Goal: Task Accomplishment & Management: Manage account settings

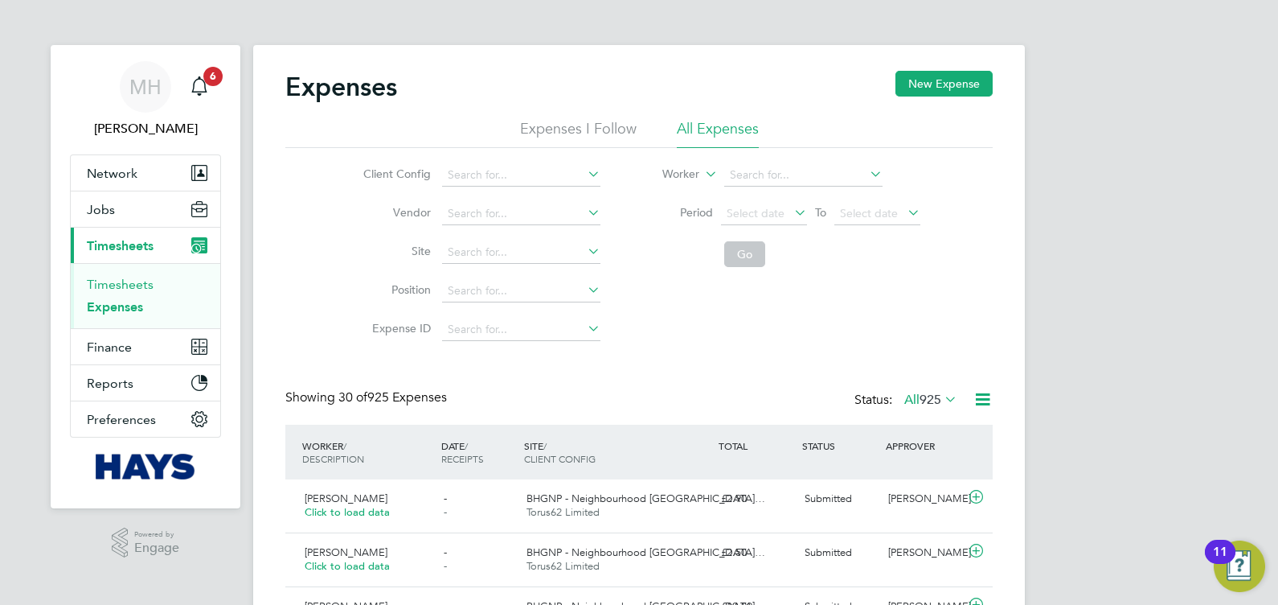
click at [139, 277] on link "Timesheets" at bounding box center [120, 284] width 67 height 15
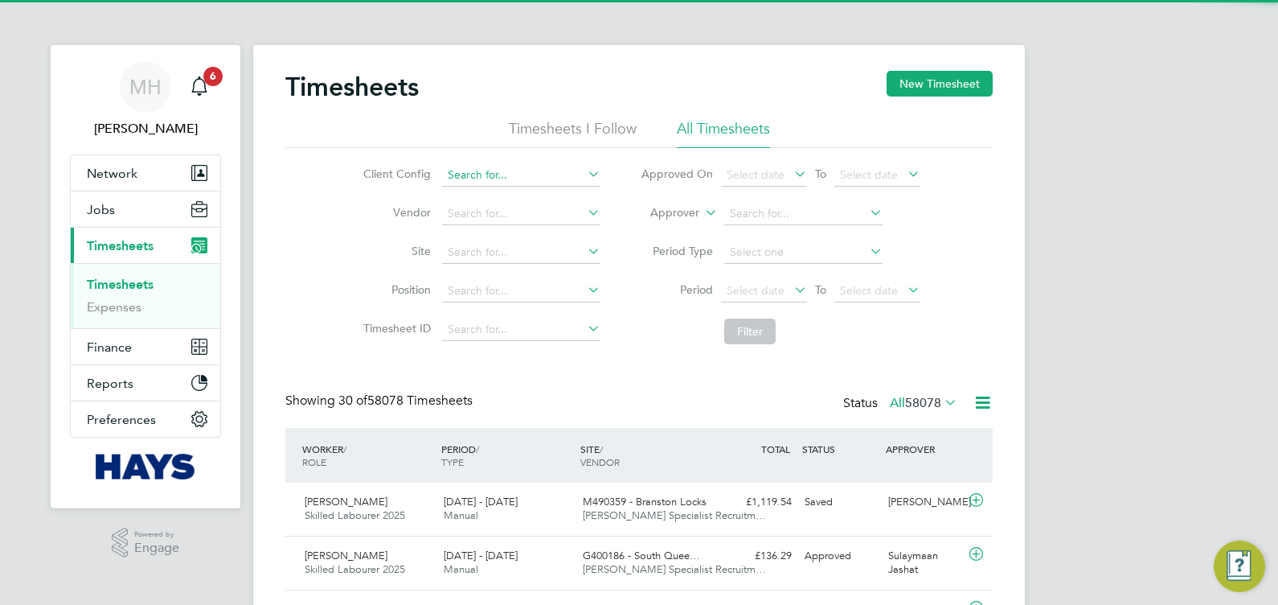
click at [508, 174] on input at bounding box center [521, 175] width 158 height 23
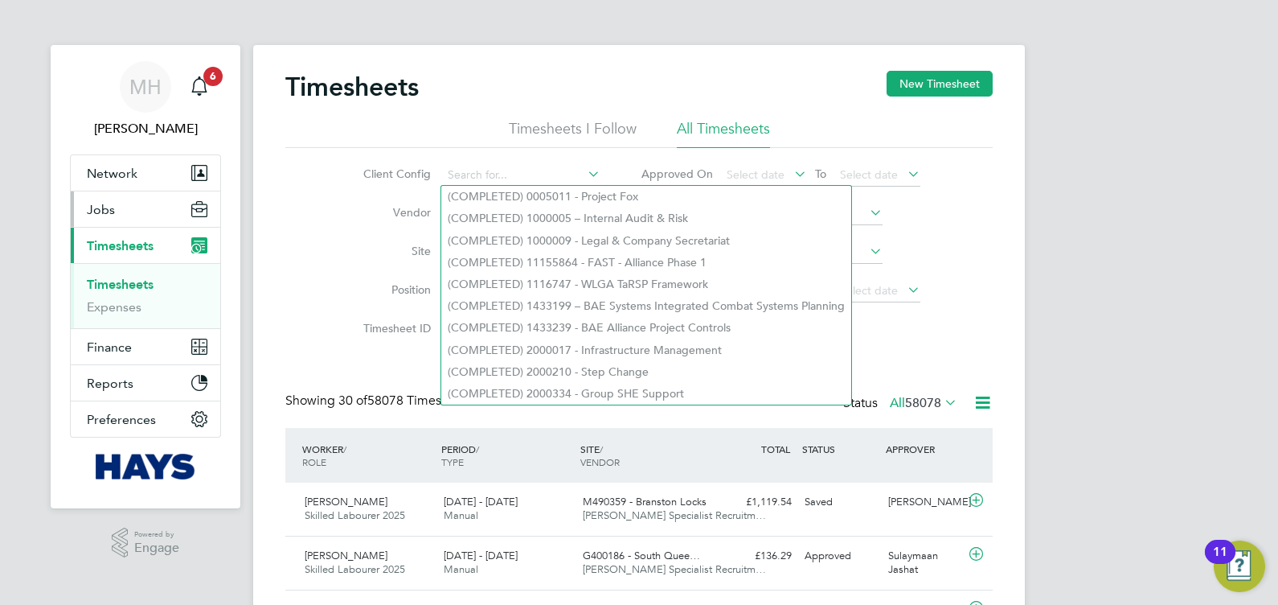
click at [140, 197] on button "Jobs" at bounding box center [146, 208] width 150 height 35
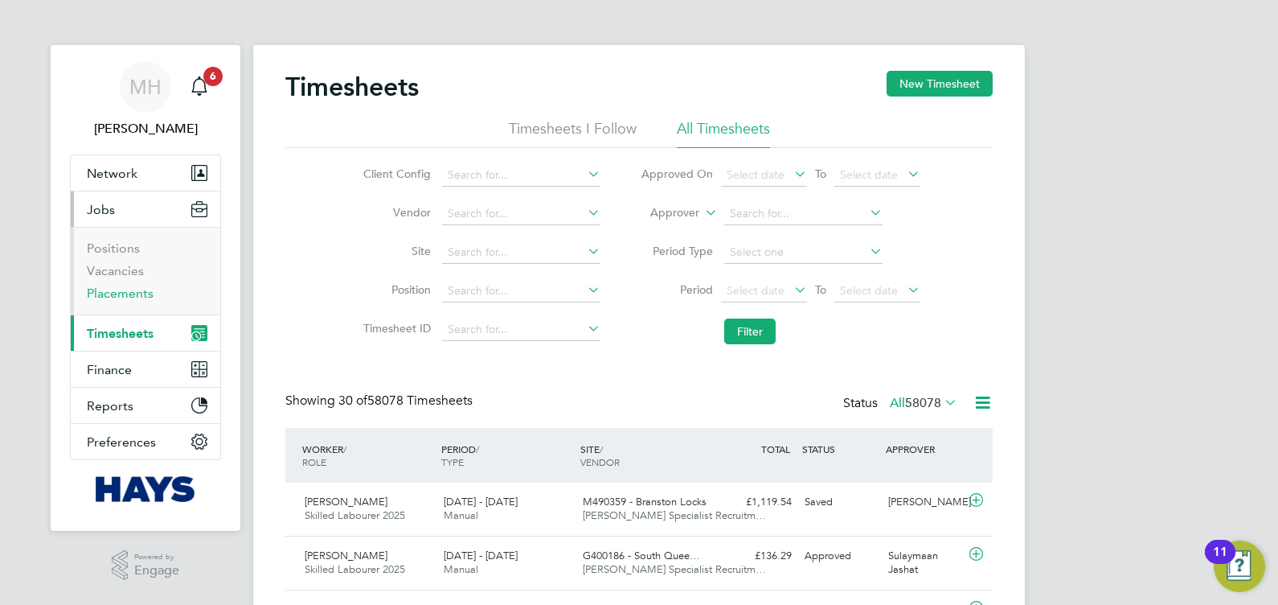
click at [124, 289] on link "Placements" at bounding box center [120, 292] width 67 height 15
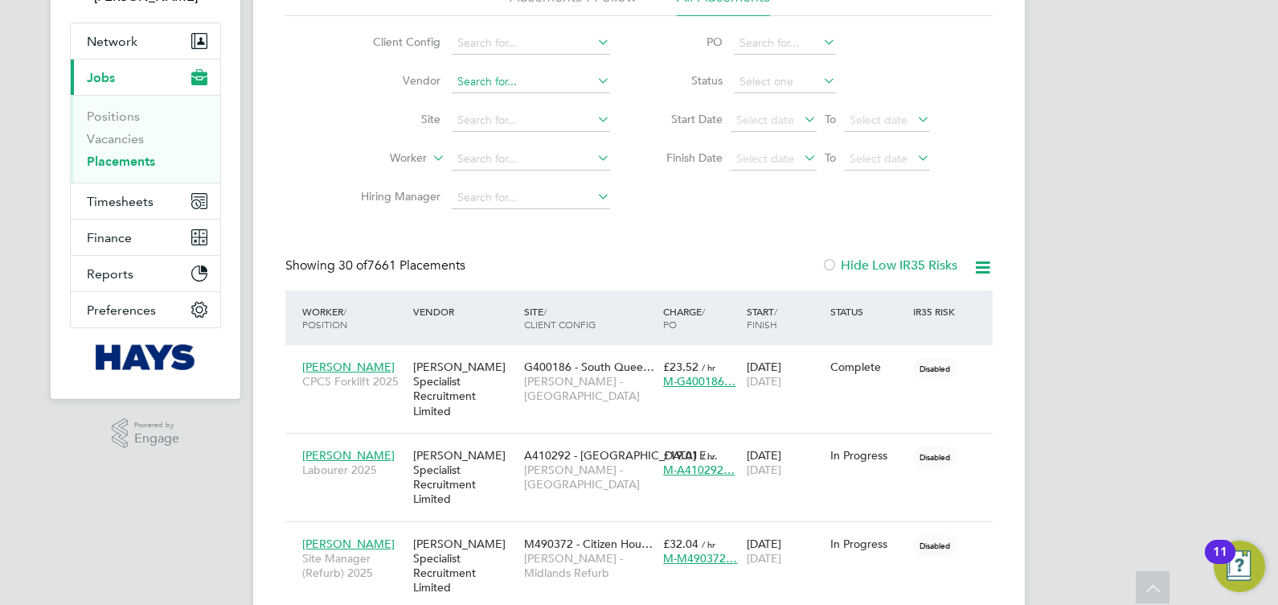
scroll to position [100, 0]
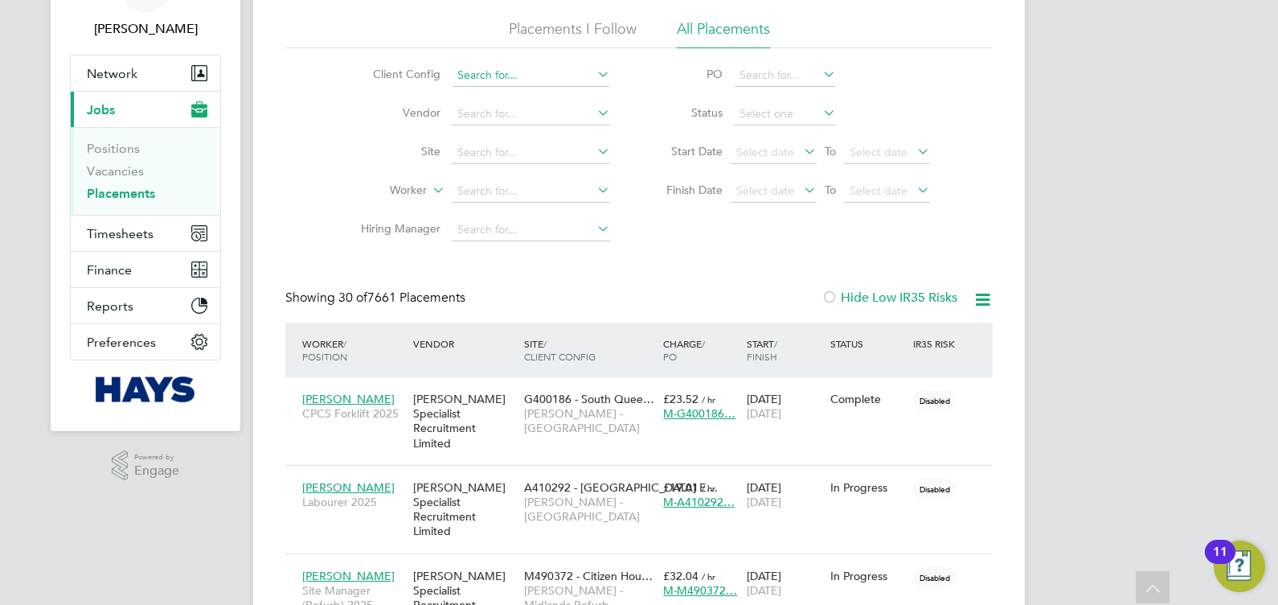
click at [507, 66] on input at bounding box center [531, 75] width 158 height 23
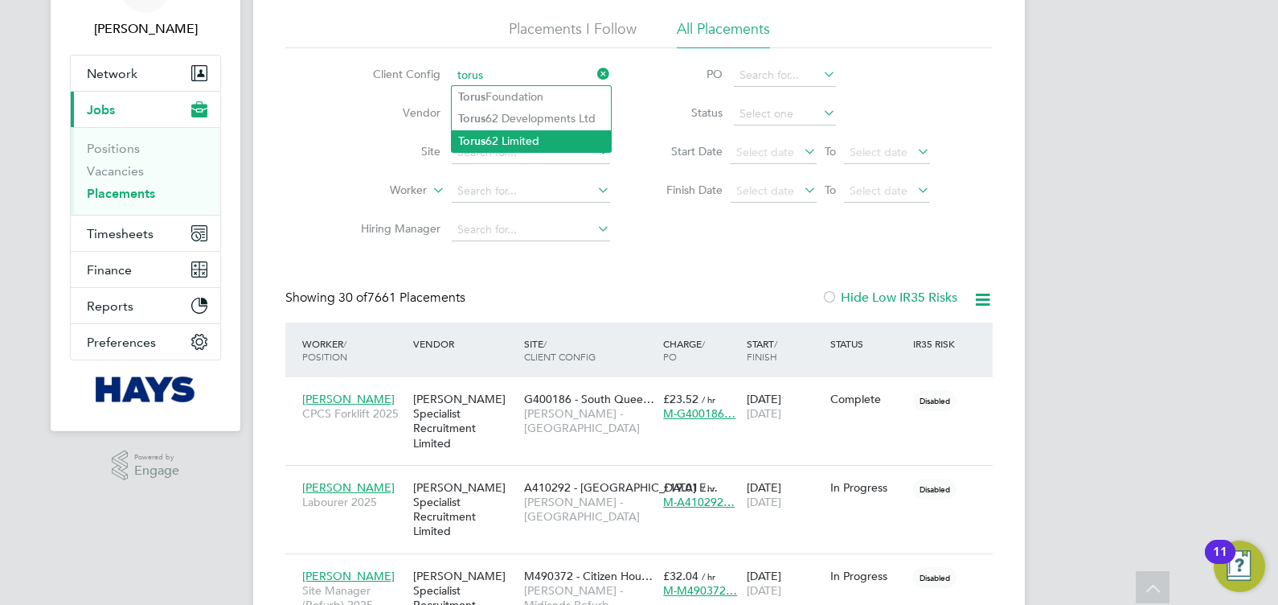
click at [523, 138] on li "Torus 62 Limited" at bounding box center [531, 141] width 159 height 22
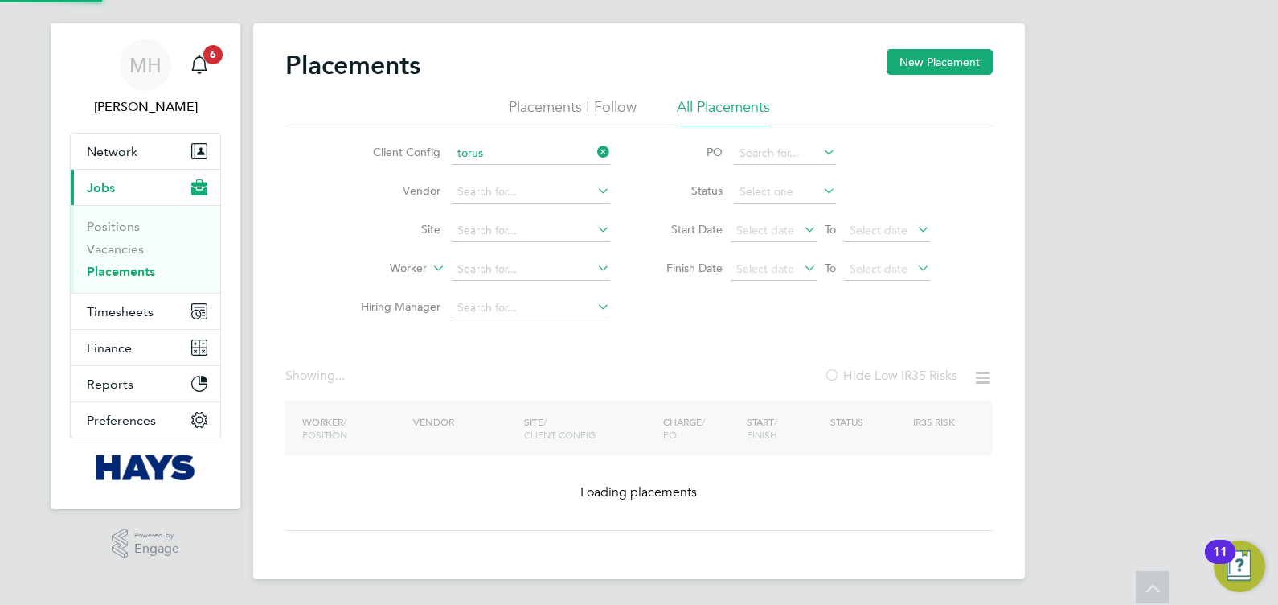
type input "Torus62 Limited"
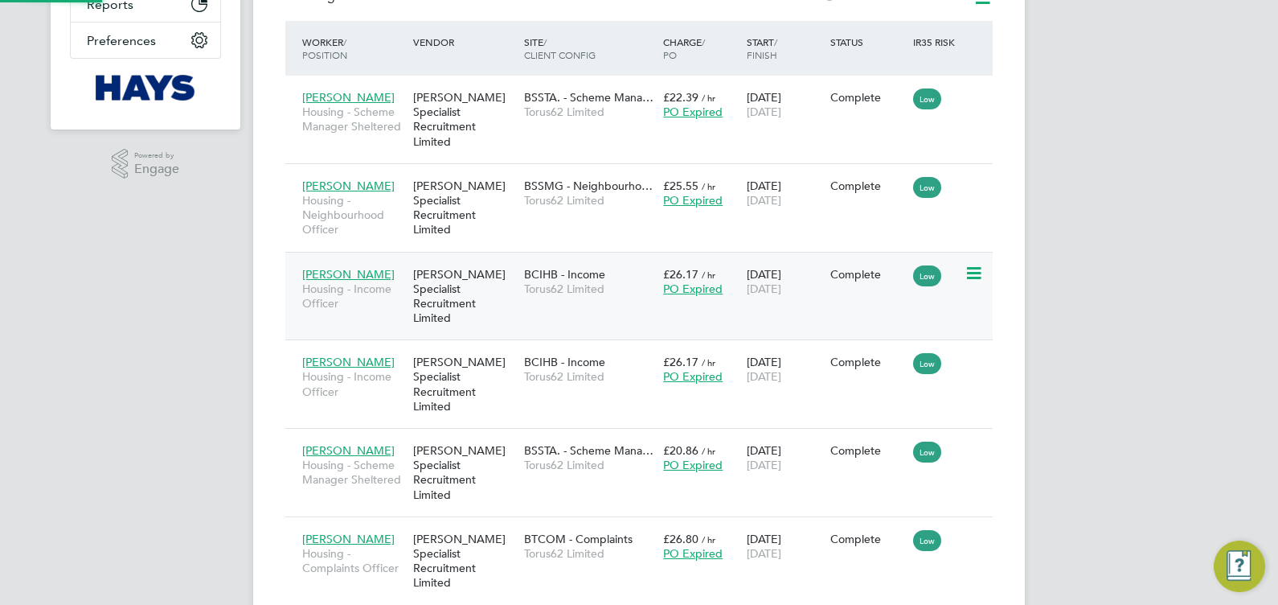
scroll to position [7, 8]
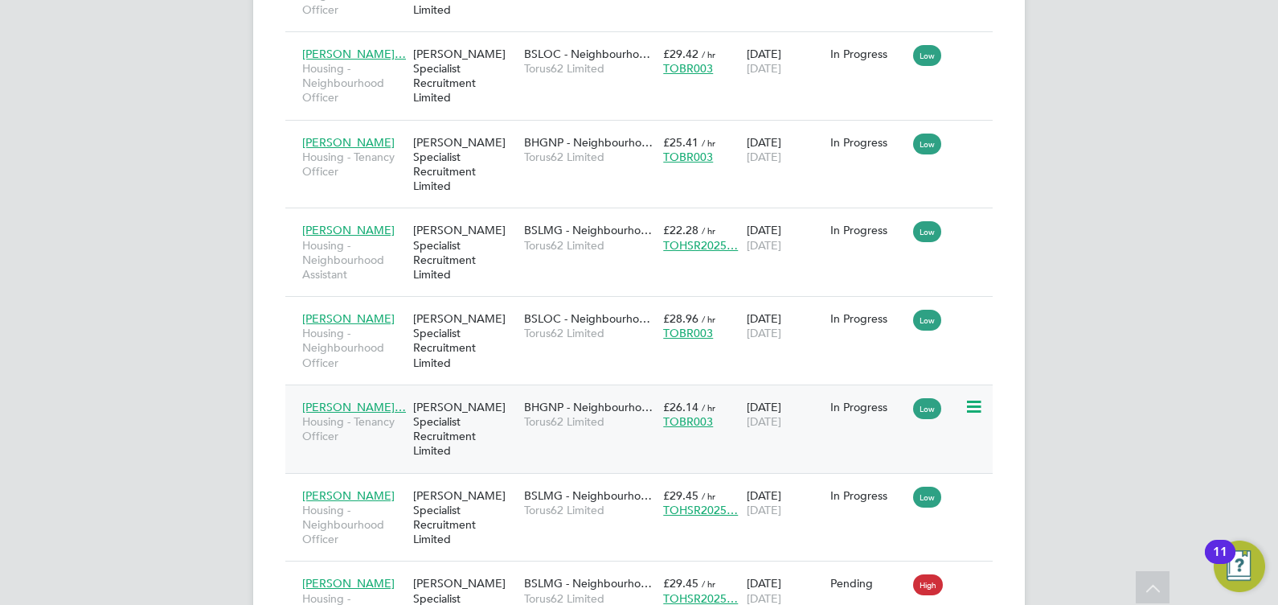
click at [629, 414] on span "Torus62 Limited" at bounding box center [589, 421] width 131 height 14
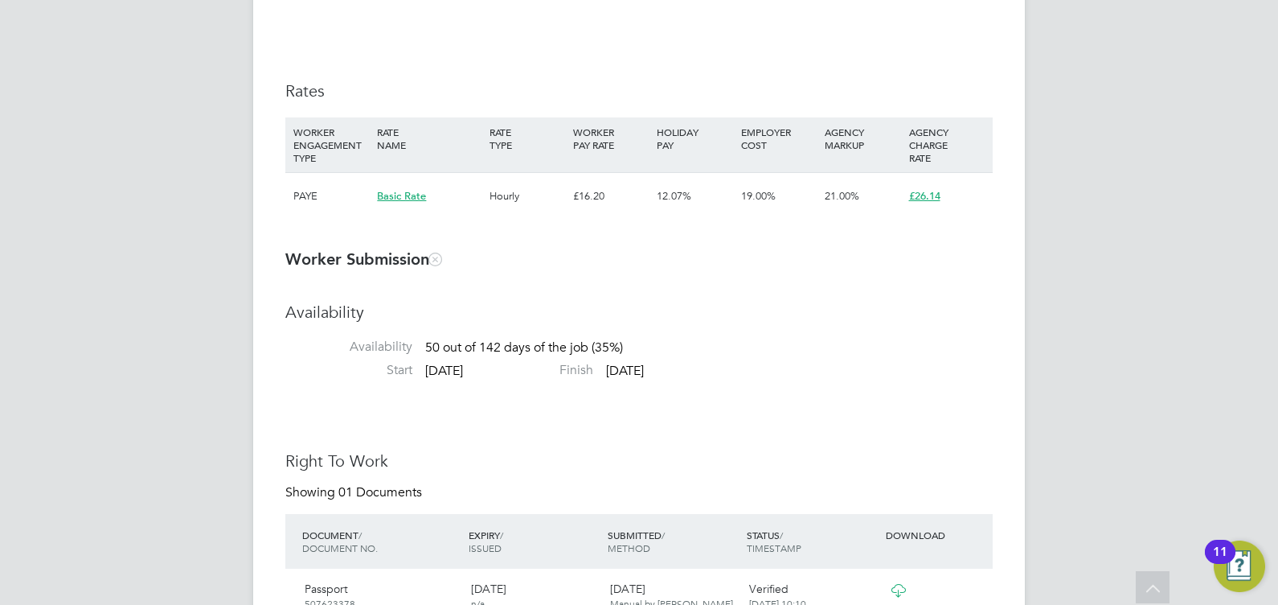
click at [719, 206] on div "12.07%" at bounding box center [695, 196] width 84 height 47
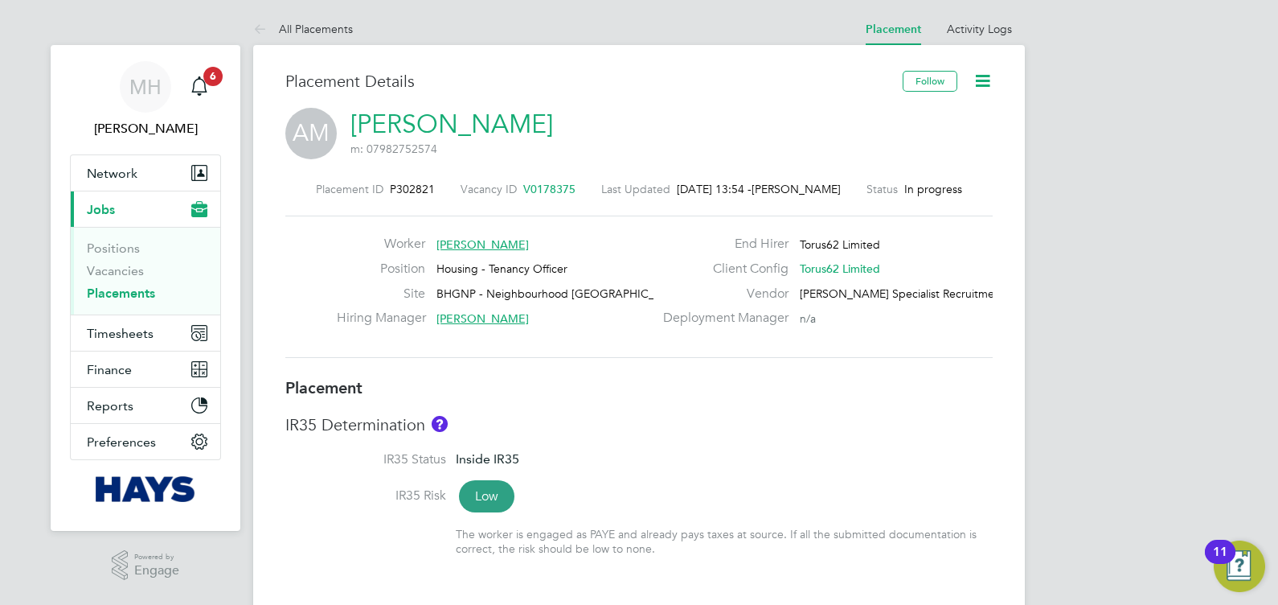
click at [984, 86] on icon at bounding box center [983, 81] width 20 height 20
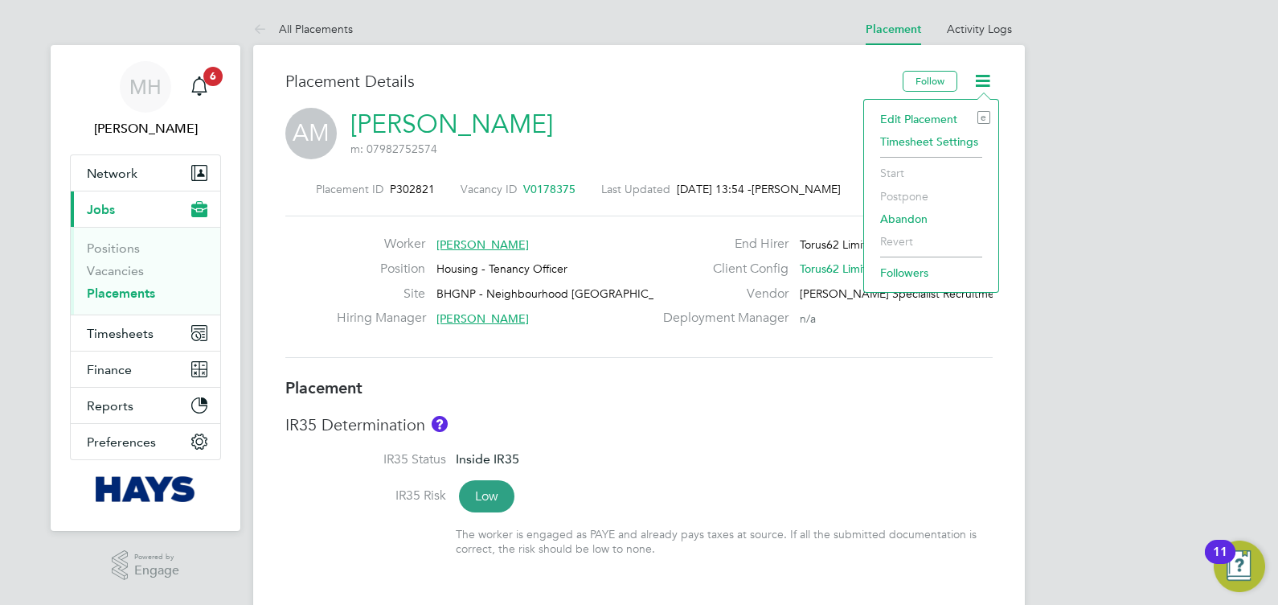
click at [942, 114] on li "Edit Placement e" at bounding box center [931, 119] width 118 height 23
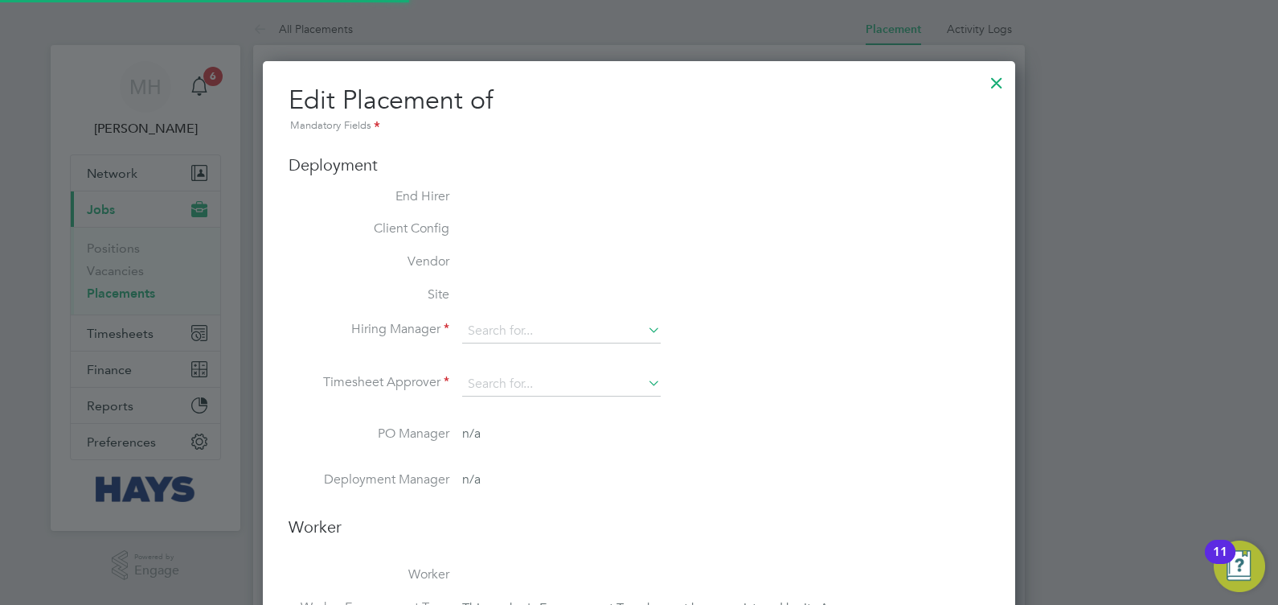
type input "[PERSON_NAME]"
type input "[DATE]"
type input "08:00"
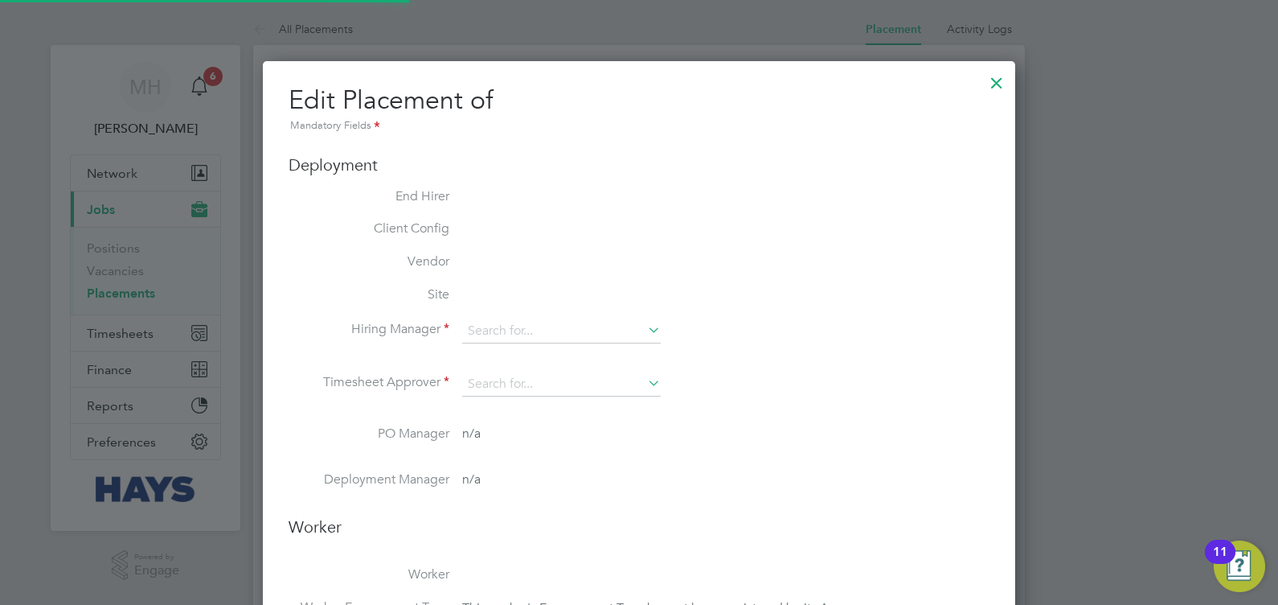
type input "18:00"
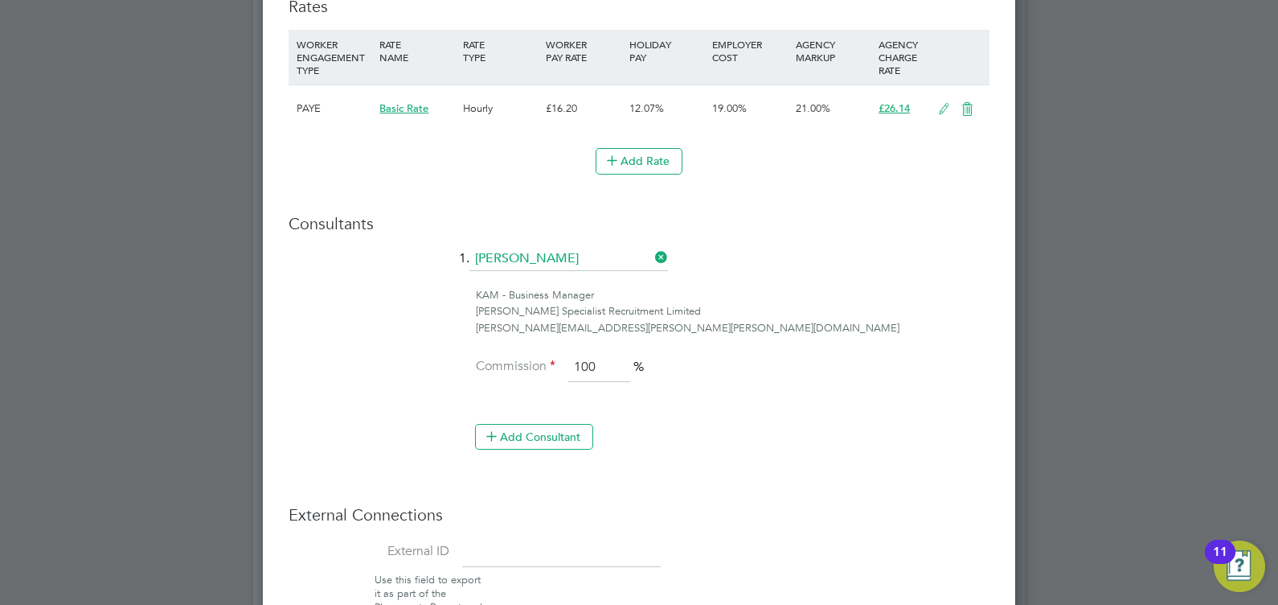
click at [947, 103] on icon at bounding box center [944, 109] width 20 height 13
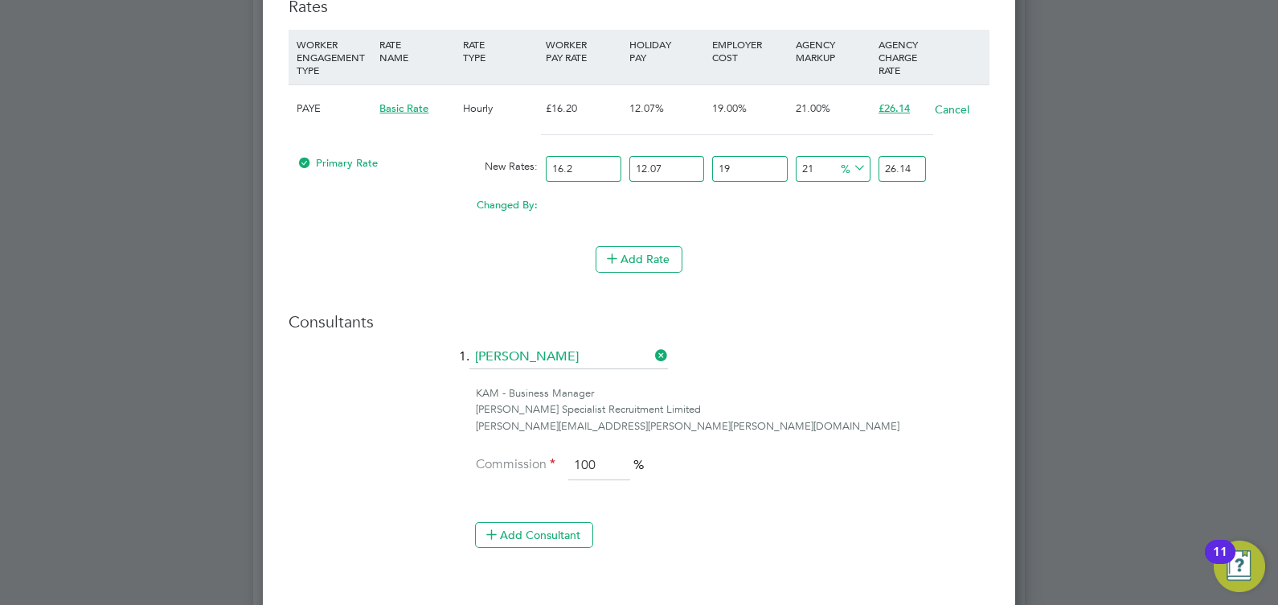
scroll to position [1888, 753]
click at [638, 255] on button "Add Rate" at bounding box center [639, 259] width 87 height 26
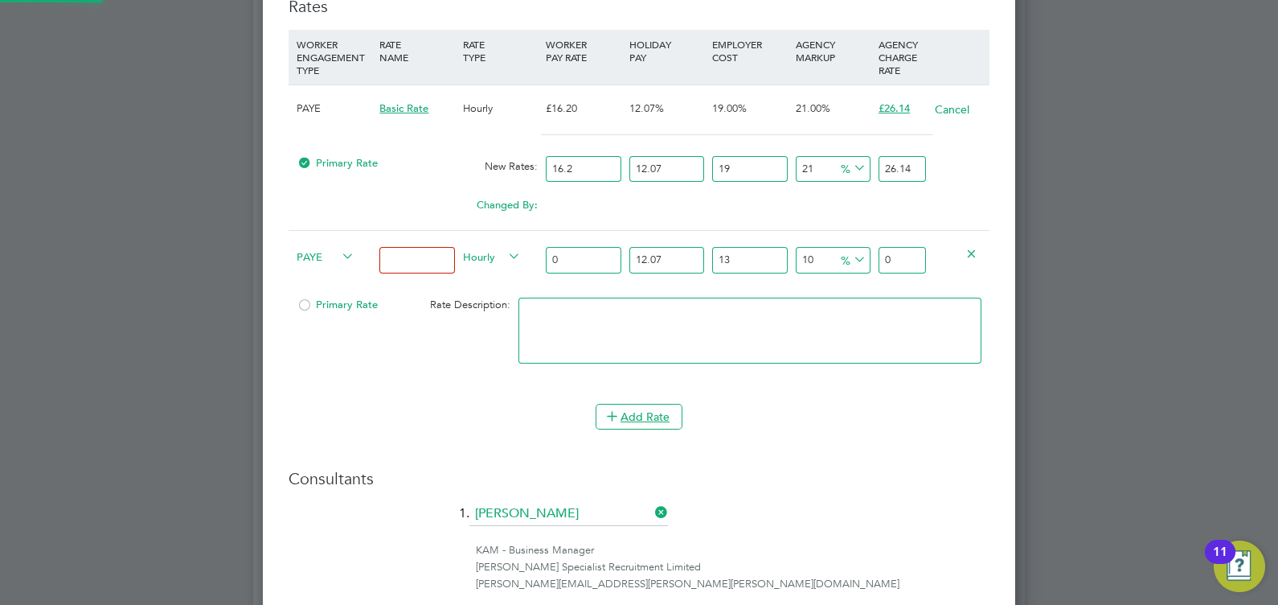
scroll to position [2045, 753]
click at [422, 248] on input at bounding box center [416, 260] width 75 height 27
type input "Basic"
type input "1"
type input "1.3930301"
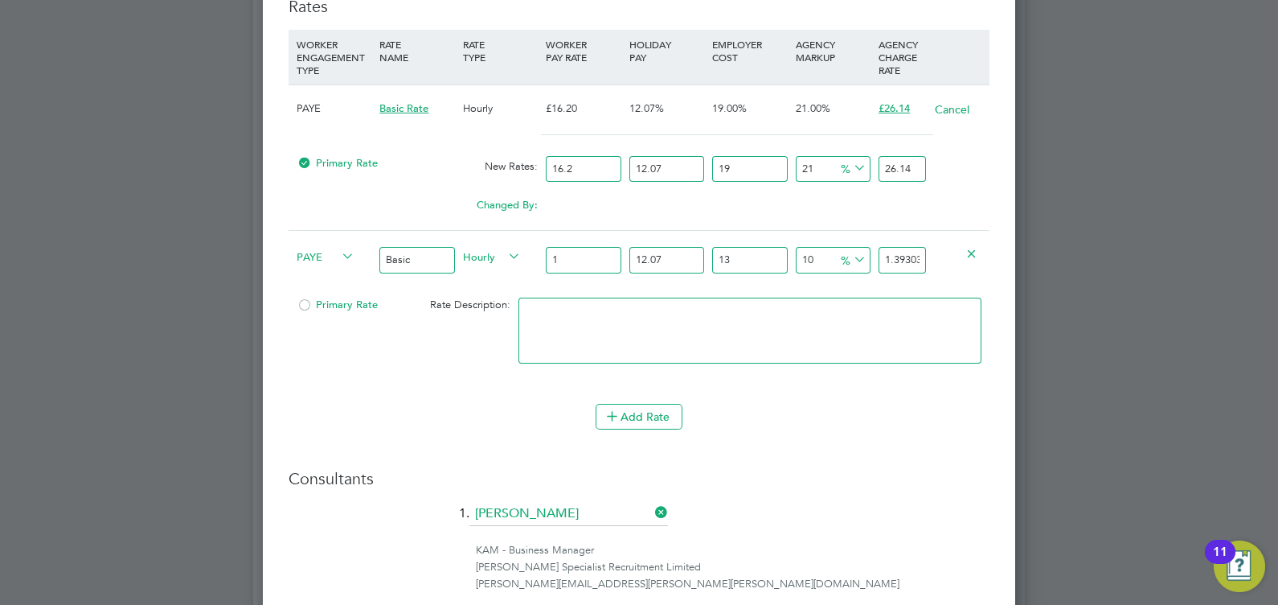
type input "16"
type input "22.2884816"
type input "16.2"
type input "22.56708762"
type input "16.20"
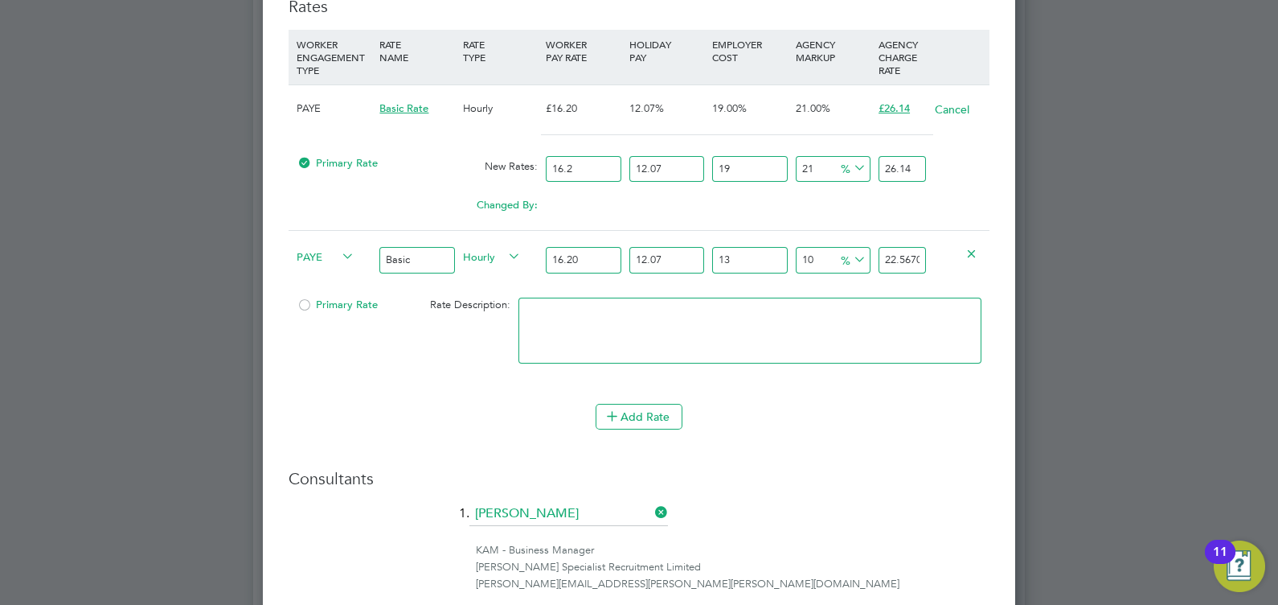
type input "1"
type input "20.337966"
type input "12"
type input "22.552992"
type input "12.07"
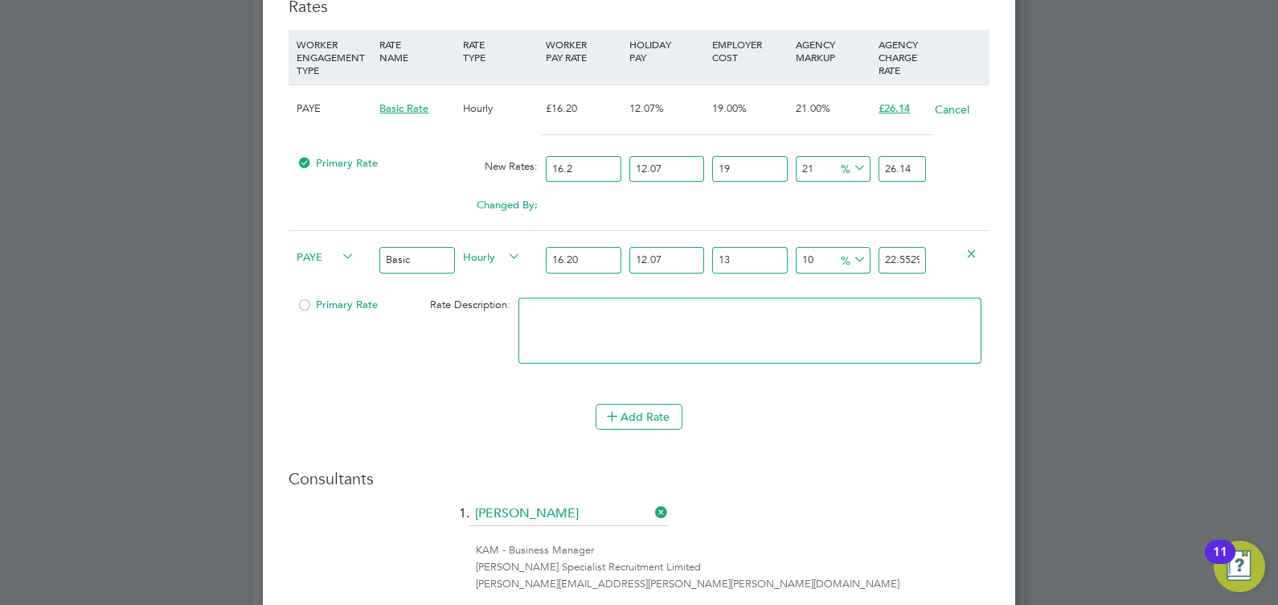
type input "22.56708762"
type input "1"
type input "20.17058274"
type input "19"
type input "23.76534006"
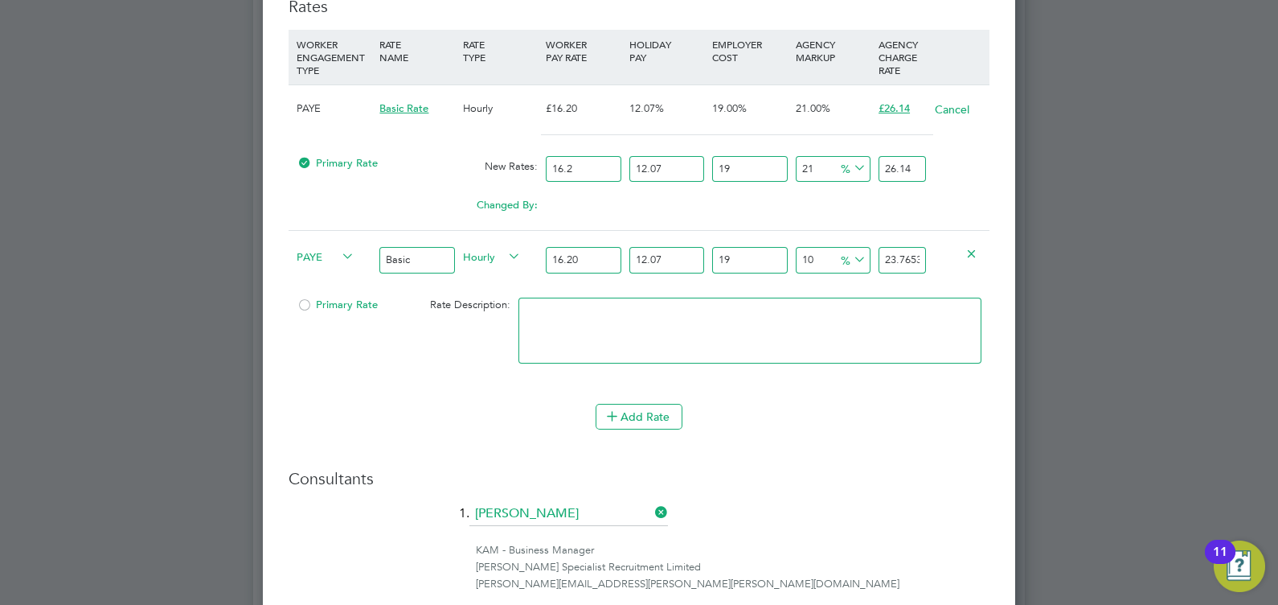
type input "19"
type input "2"
type input "22.036951692"
type input "21"
type input "26.141874066"
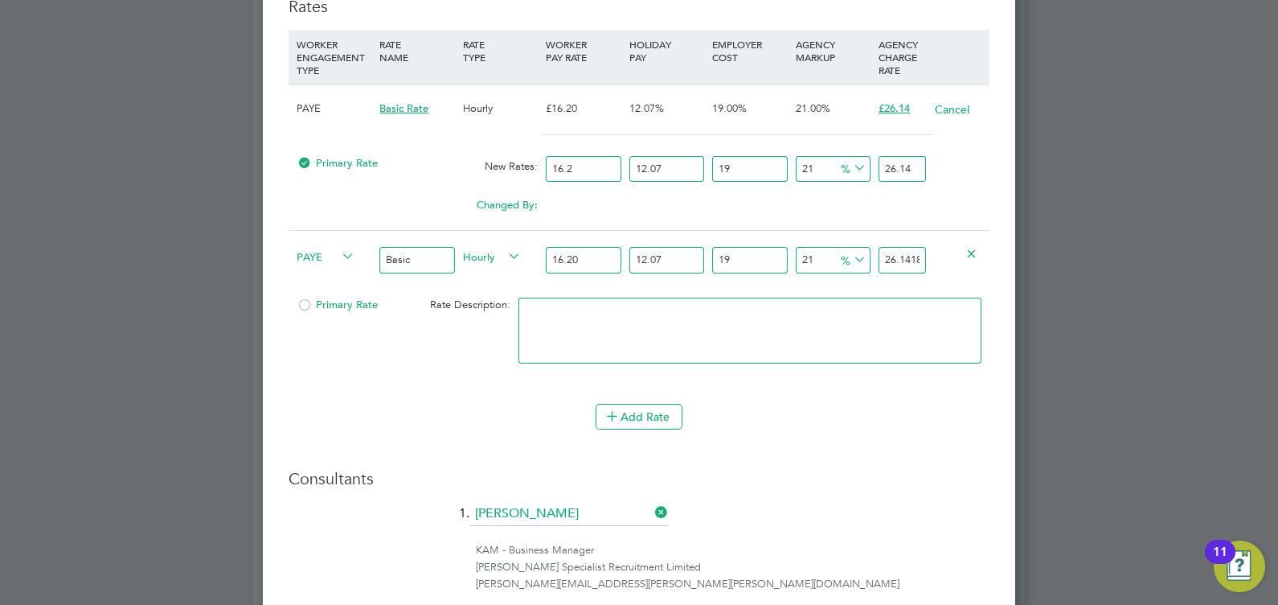
type input "21"
click at [907, 374] on li at bounding box center [750, 338] width 463 height 82
click at [317, 297] on span "Primary Rate" at bounding box center [337, 304] width 81 height 14
click at [905, 375] on div at bounding box center [750, 338] width 471 height 98
click at [617, 409] on icon at bounding box center [612, 415] width 12 height 12
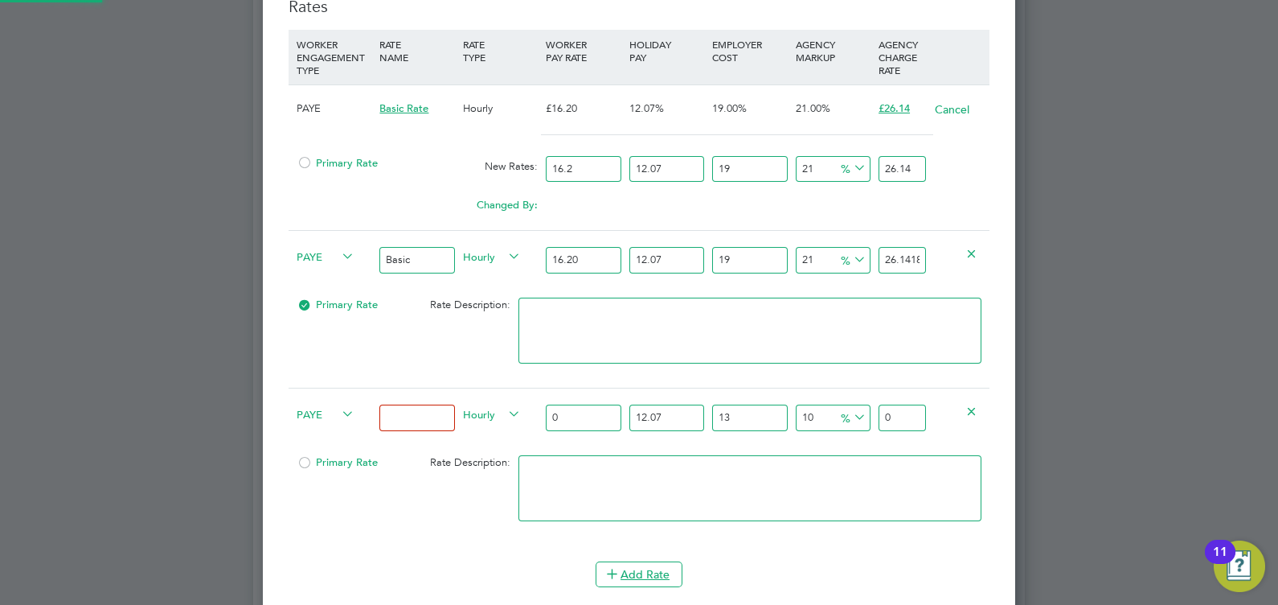
scroll to position [8, 8]
click at [973, 405] on icon at bounding box center [972, 410] width 12 height 12
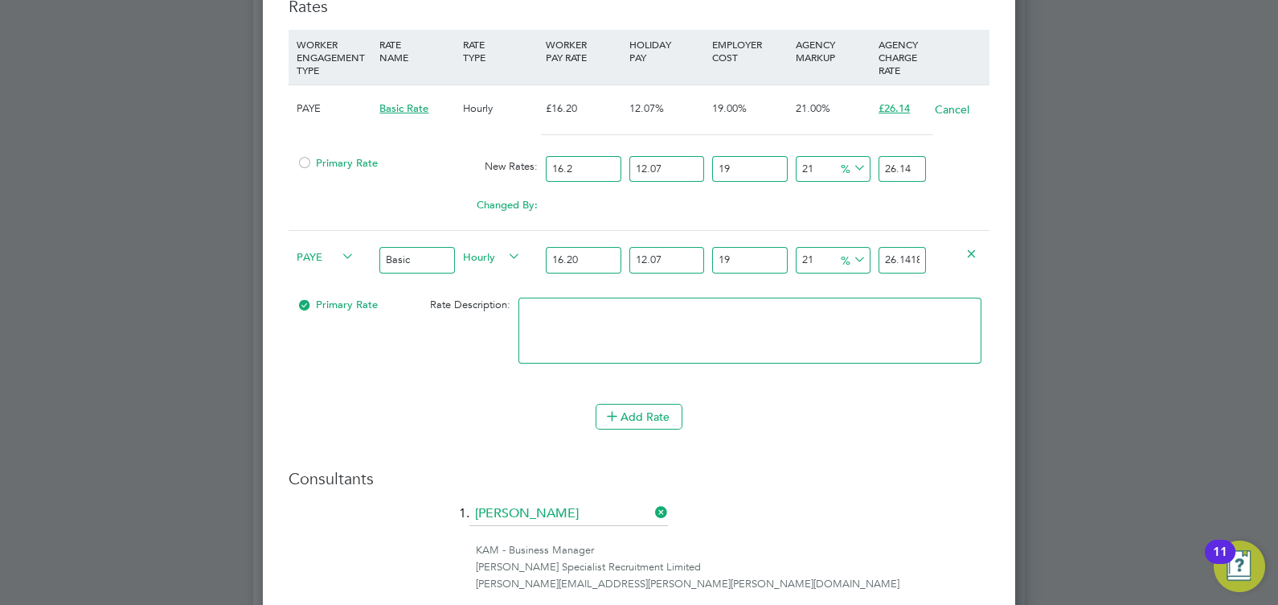
click at [960, 102] on button "Cancel" at bounding box center [952, 109] width 36 height 16
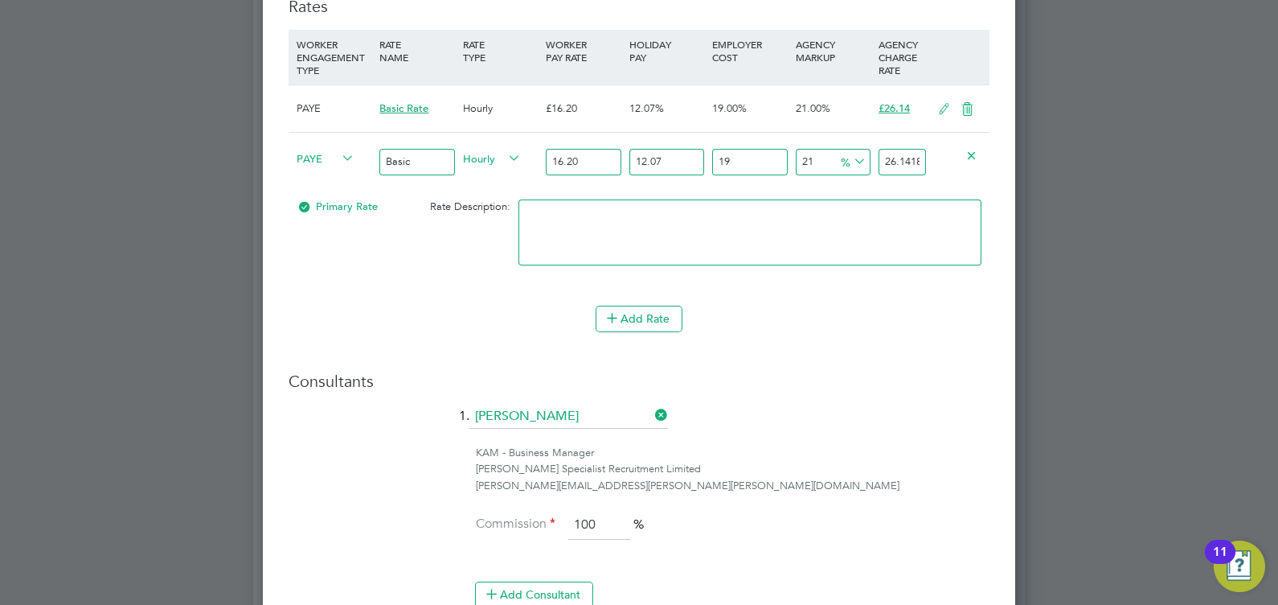
click at [966, 104] on icon at bounding box center [968, 109] width 20 height 13
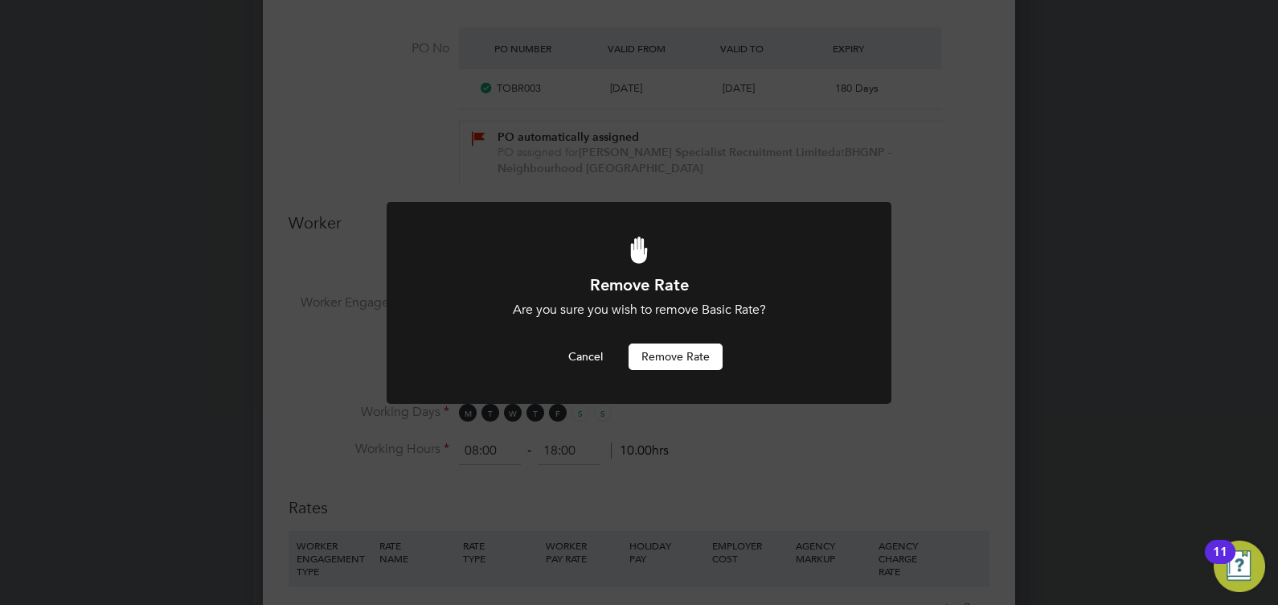
click at [657, 352] on button "Remove rate" at bounding box center [676, 356] width 94 height 26
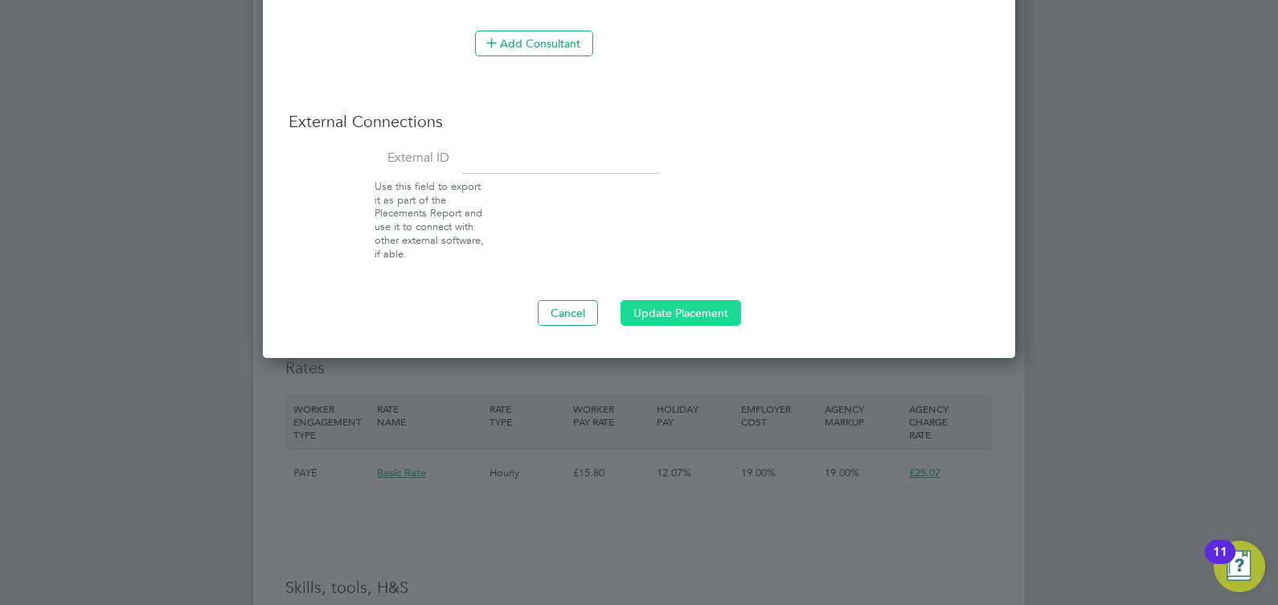
click at [692, 303] on button "Update Placement" at bounding box center [681, 313] width 121 height 26
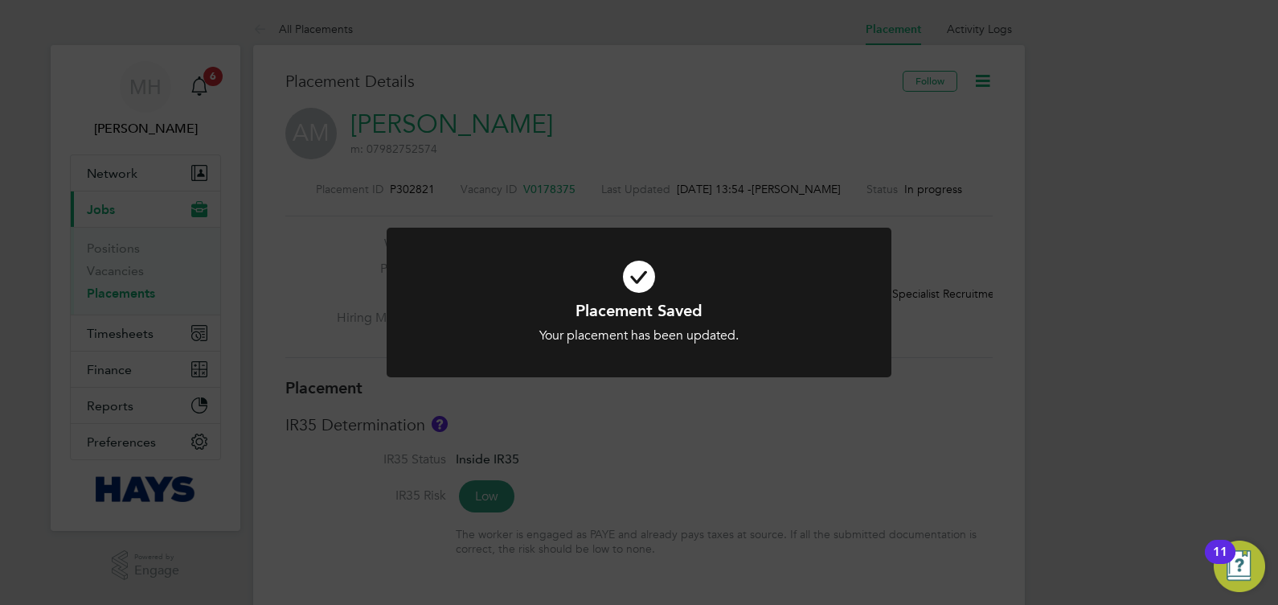
drag, startPoint x: 810, startPoint y: 306, endPoint x: 806, endPoint y: 219, distance: 86.9
click at [809, 306] on h1 "Placement Saved" at bounding box center [639, 310] width 418 height 21
